Goal: Task Accomplishment & Management: Use online tool/utility

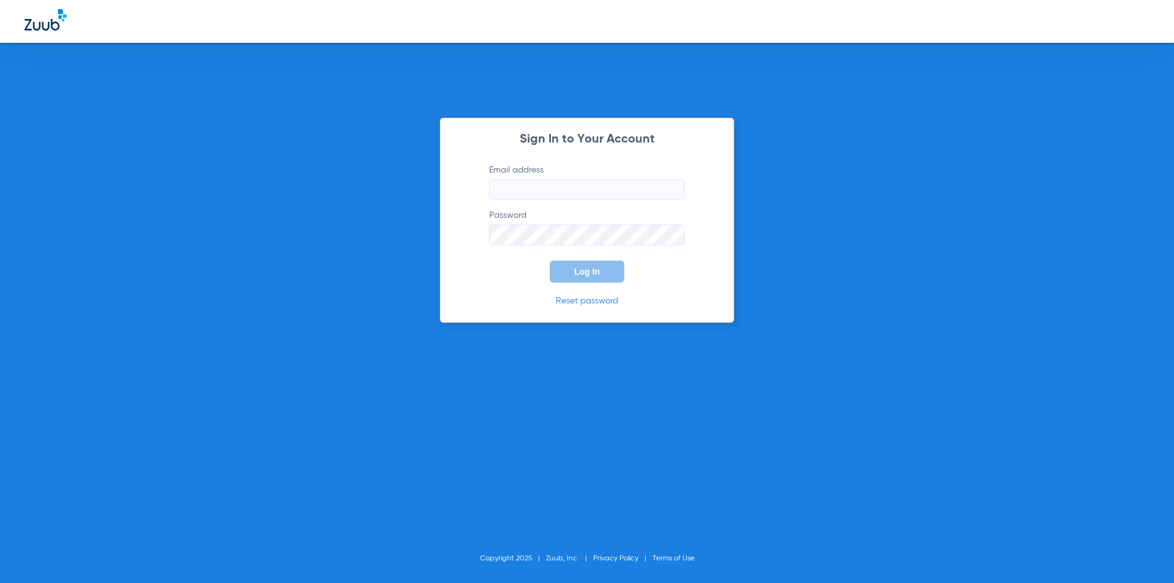
type input "[EMAIL_ADDRESS][DOMAIN_NAME]"
click at [513, 276] on form "Email address [EMAIL_ADDRESS][DOMAIN_NAME] Password Log In" at bounding box center [587, 223] width 232 height 119
click at [568, 259] on form "Email address [EMAIL_ADDRESS][DOMAIN_NAME] Password Log In" at bounding box center [587, 223] width 232 height 119
click at [570, 273] on button "Log In" at bounding box center [587, 272] width 75 height 22
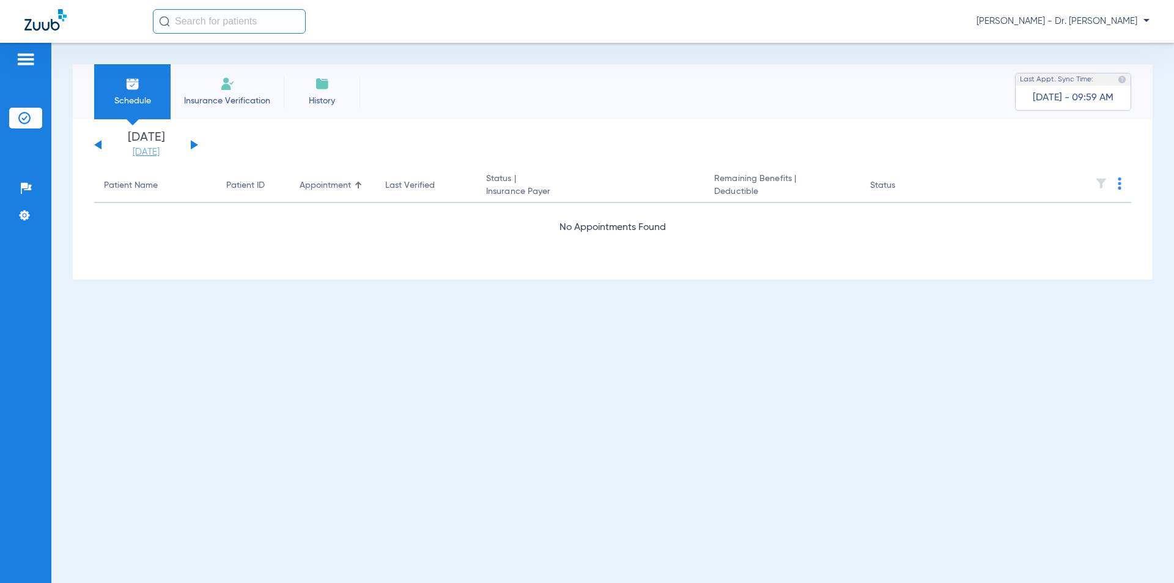
click at [139, 154] on link "[DATE]" at bounding box center [145, 152] width 73 height 12
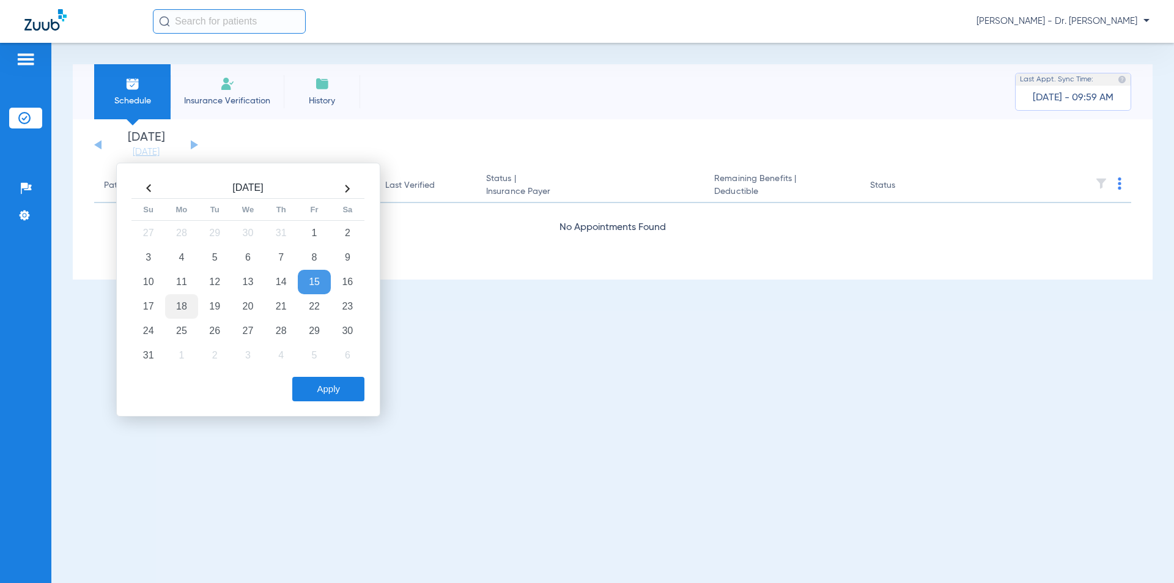
click at [187, 303] on td "18" at bounding box center [181, 306] width 33 height 24
click at [303, 385] on button "Apply" at bounding box center [328, 389] width 72 height 24
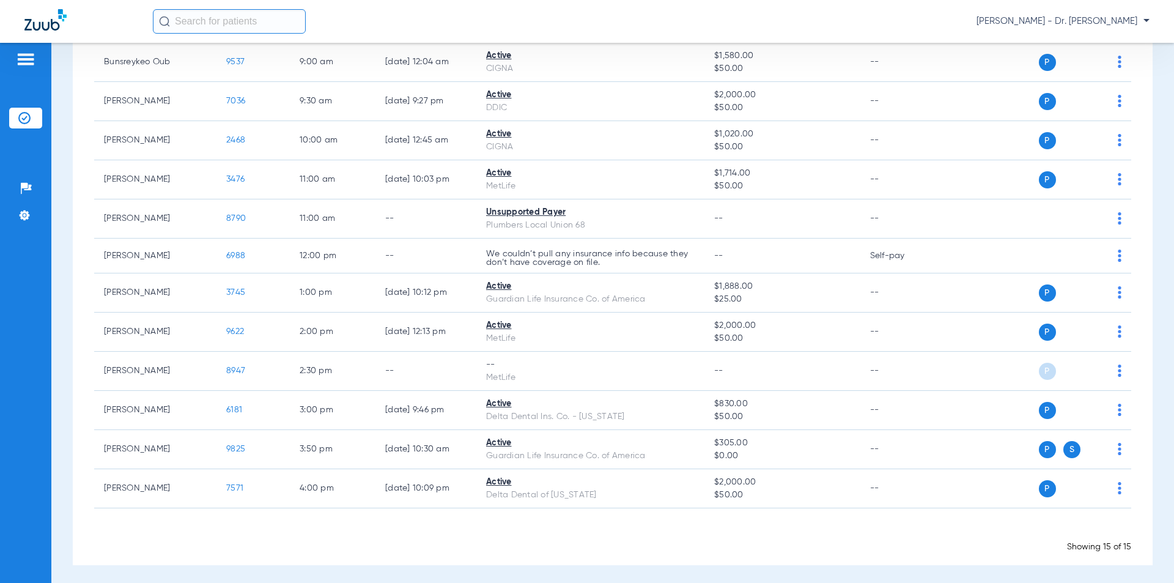
scroll to position [281, 0]
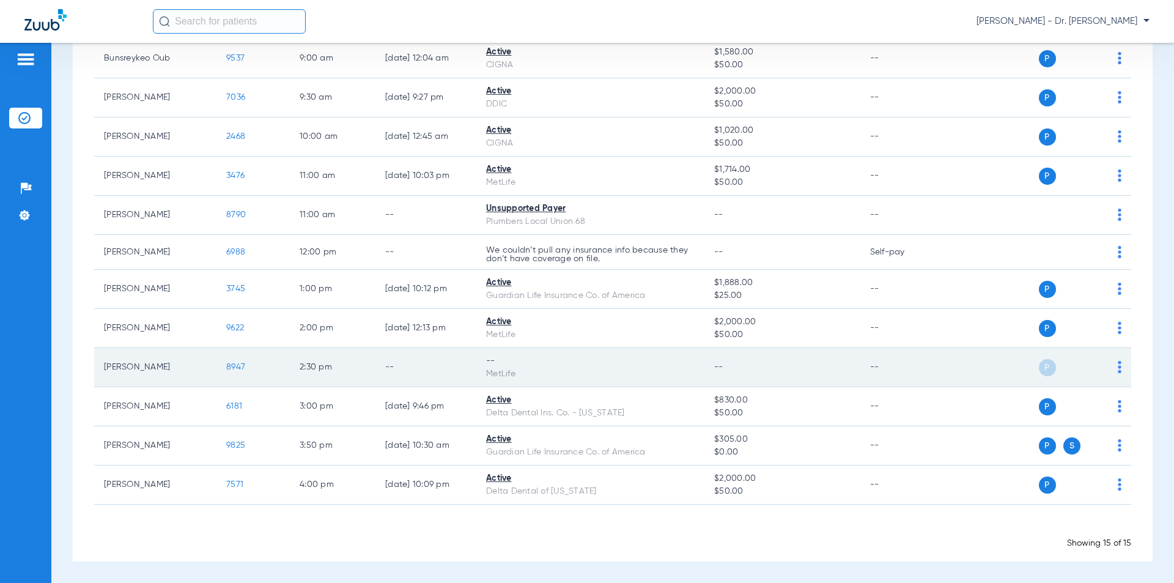
click at [1113, 369] on td "P S" at bounding box center [1037, 367] width 189 height 39
click at [1110, 369] on div "P S" at bounding box center [1032, 367] width 179 height 17
click at [1118, 369] on img at bounding box center [1120, 367] width 4 height 12
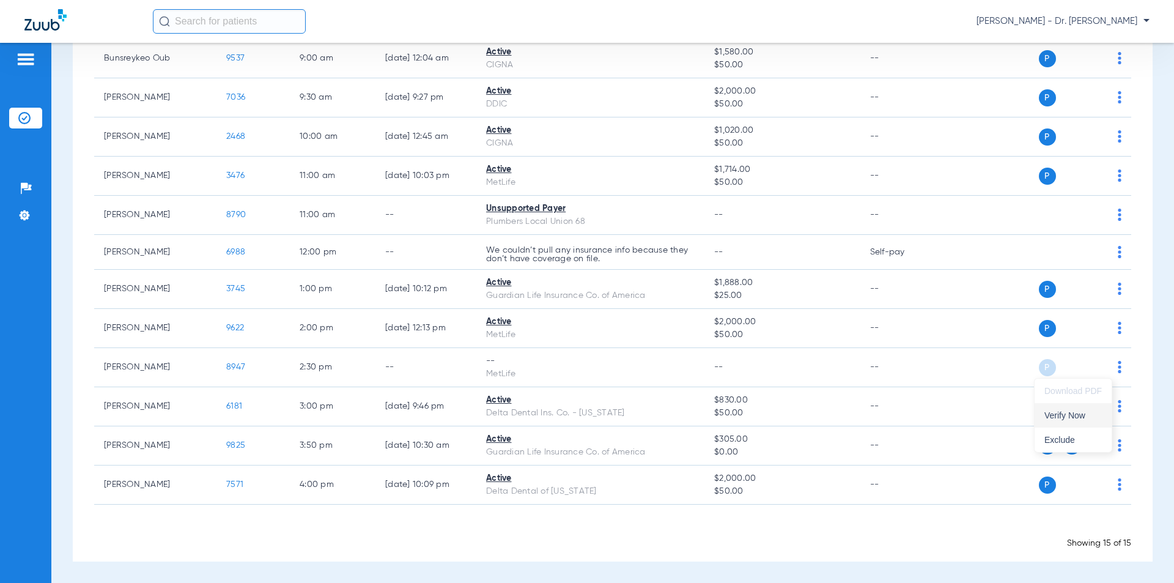
click at [1077, 411] on span "Verify Now" at bounding box center [1073, 415] width 57 height 9
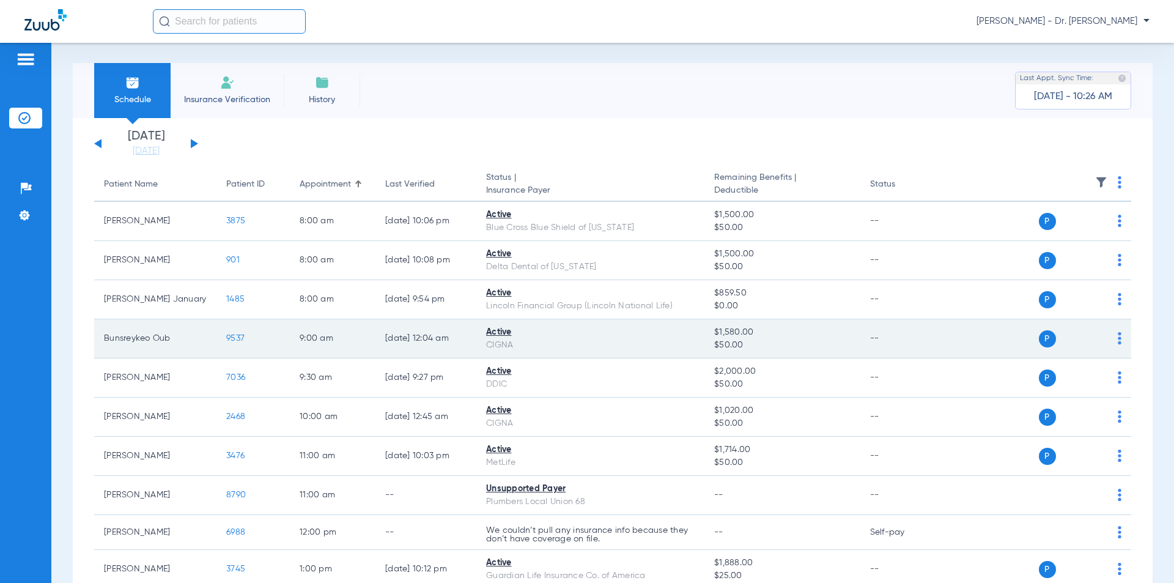
scroll to position [0, 0]
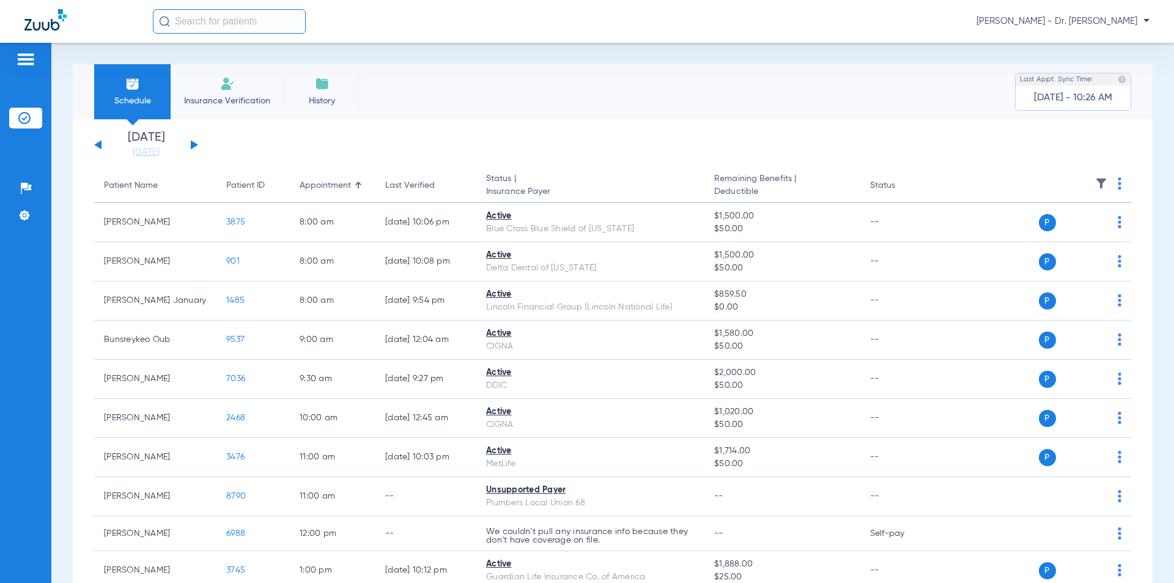
click at [193, 143] on button at bounding box center [194, 144] width 7 height 9
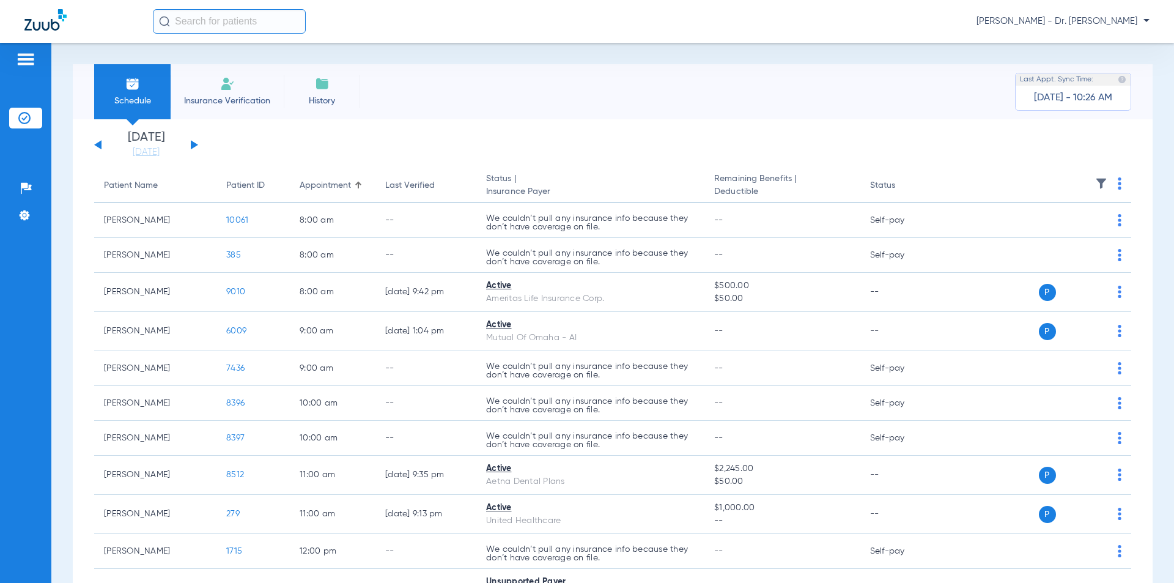
click at [191, 145] on button at bounding box center [194, 144] width 7 height 9
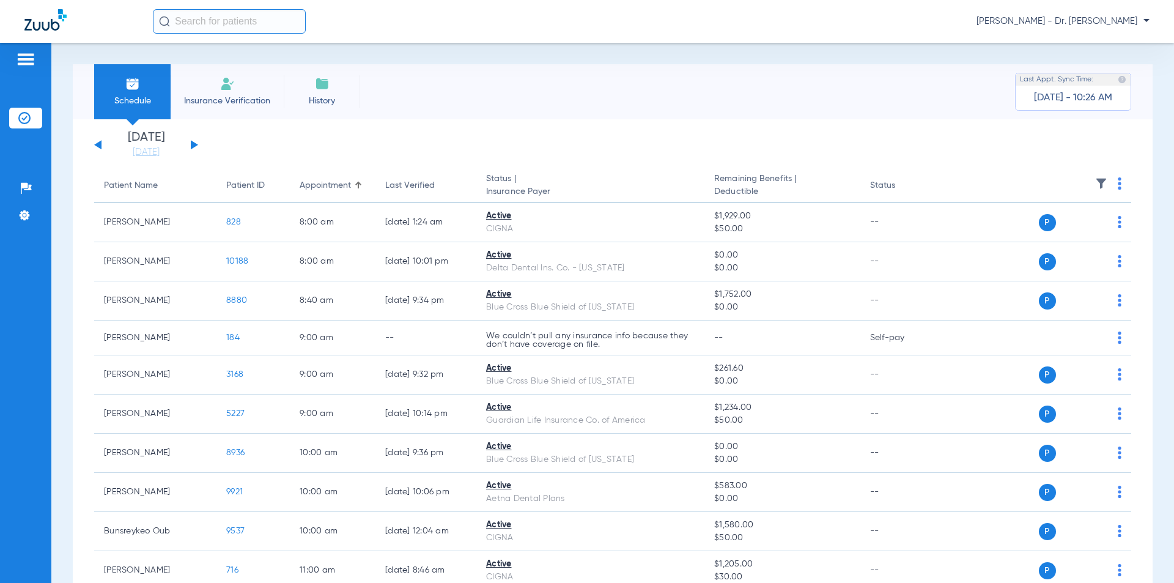
click at [192, 147] on button at bounding box center [194, 144] width 7 height 9
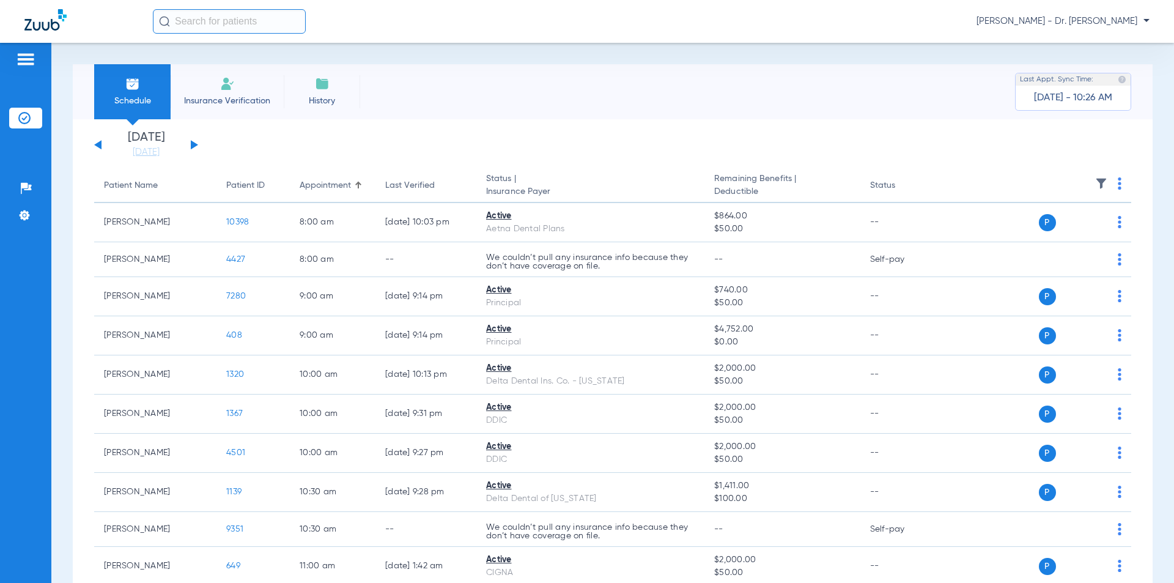
click at [99, 147] on button at bounding box center [97, 144] width 7 height 9
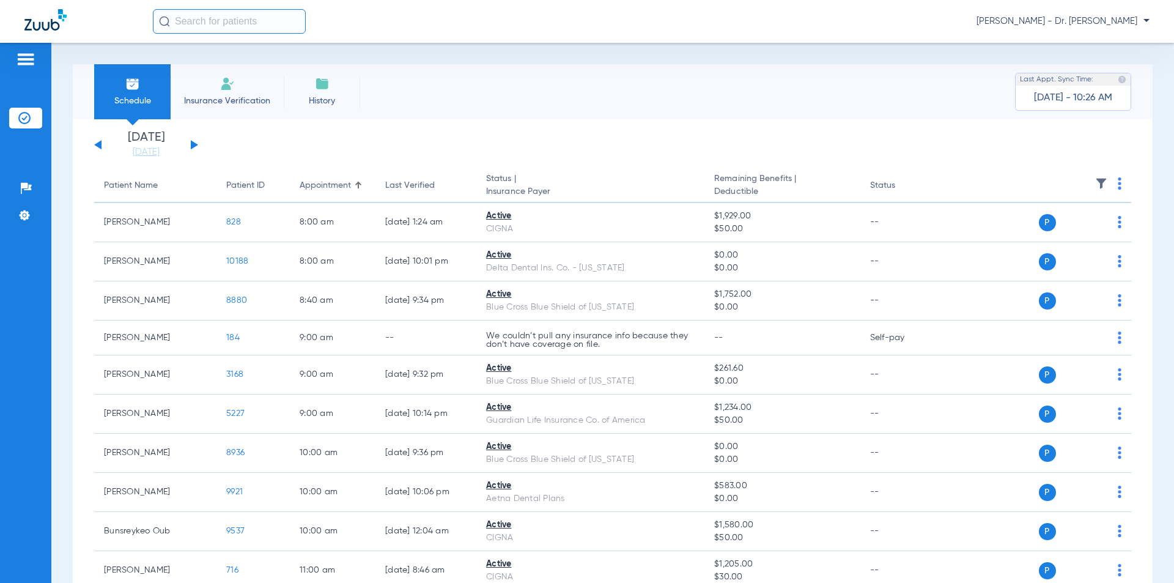
click at [99, 147] on button at bounding box center [97, 144] width 7 height 9
